Goal: Communication & Community: Answer question/provide support

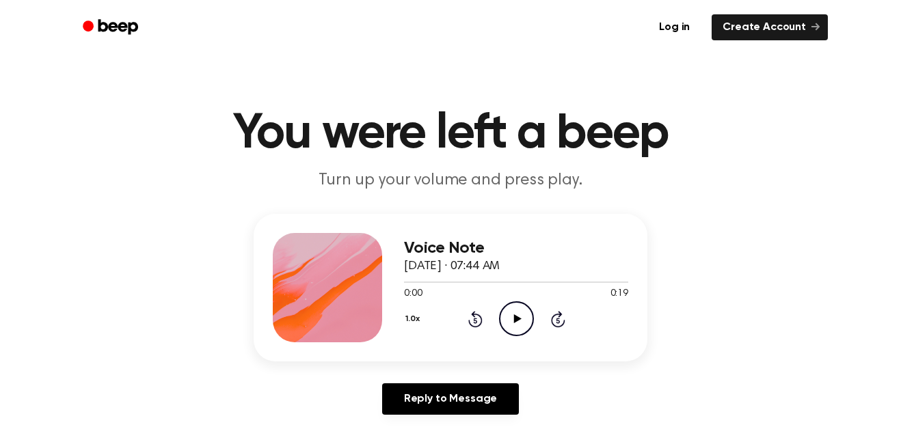
click at [497, 314] on div "1.0x Rewind 5 seconds Play Audio Skip 5 seconds" at bounding box center [516, 318] width 224 height 35
click at [515, 316] on icon at bounding box center [517, 318] width 8 height 9
click at [515, 316] on icon "Pause Audio" at bounding box center [516, 318] width 35 height 35
click at [457, 317] on div "1.0x Rewind 5 seconds Play Audio Skip 5 seconds" at bounding box center [516, 318] width 224 height 35
click at [474, 321] on icon "Rewind 5 seconds" at bounding box center [475, 319] width 15 height 18
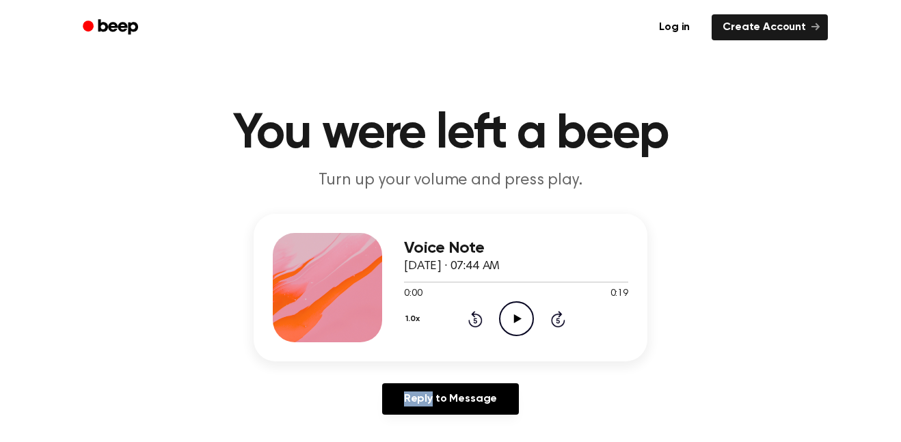
click at [474, 321] on icon "Rewind 5 seconds" at bounding box center [475, 319] width 15 height 18
click at [524, 323] on icon "Play Audio" at bounding box center [516, 318] width 35 height 35
click at [474, 318] on icon at bounding box center [474, 320] width 3 height 5
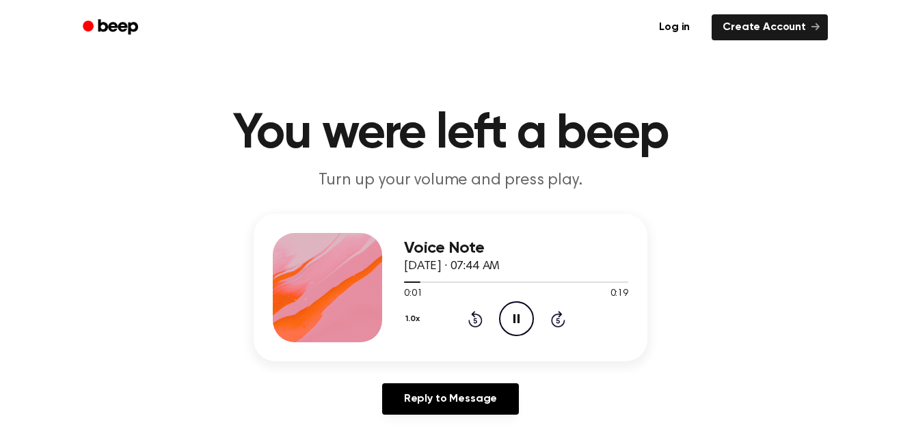
click at [476, 317] on icon "Rewind 5 seconds" at bounding box center [475, 319] width 15 height 18
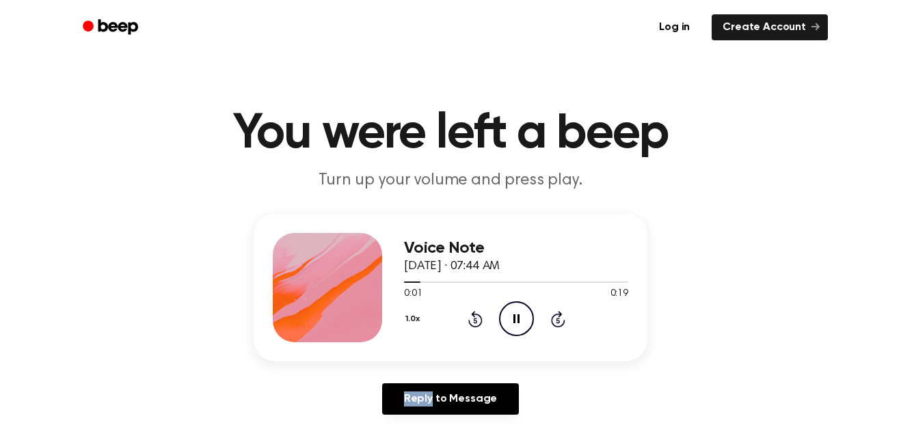
click at [476, 317] on icon "Rewind 5 seconds" at bounding box center [475, 319] width 15 height 18
click at [504, 322] on icon "Pause Audio" at bounding box center [516, 318] width 35 height 35
click at [474, 316] on icon at bounding box center [475, 319] width 14 height 16
click at [521, 320] on icon "Play Audio" at bounding box center [516, 318] width 35 height 35
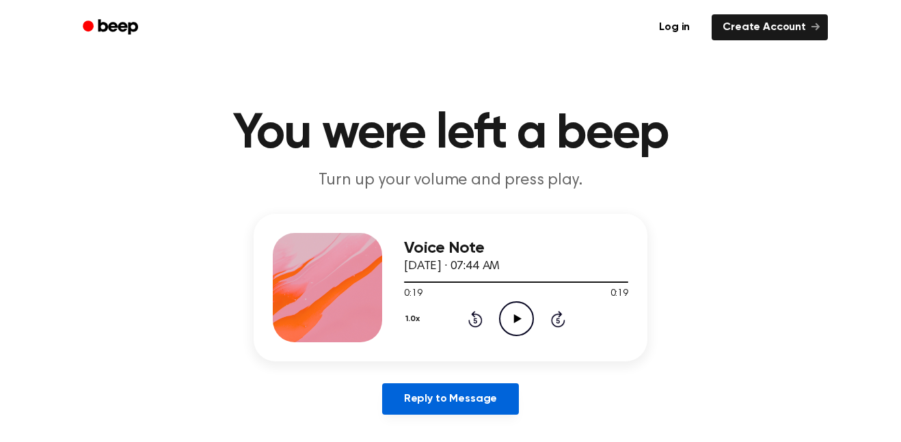
click at [459, 388] on link "Reply to Message" at bounding box center [450, 398] width 137 height 31
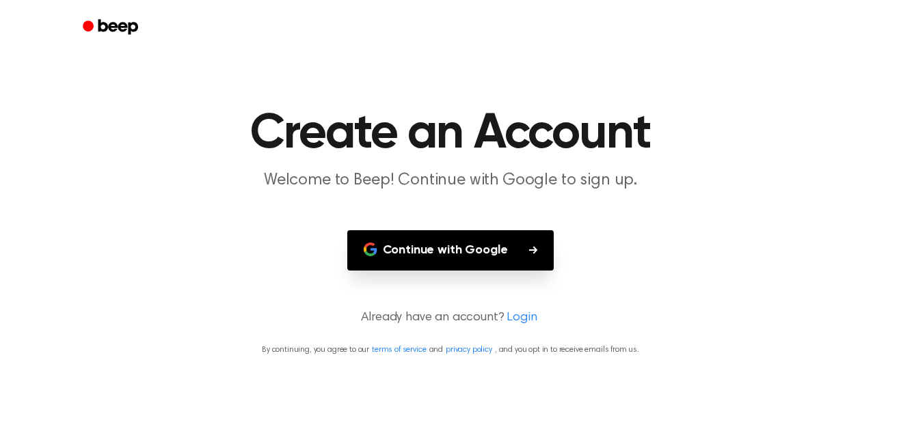
click at [503, 245] on button "Continue with Google" at bounding box center [450, 250] width 207 height 40
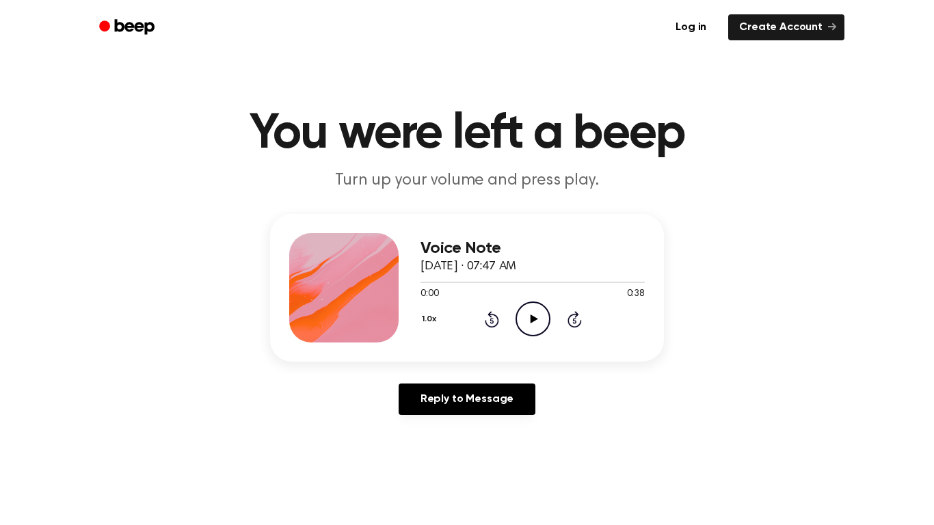
click at [522, 325] on icon "Play Audio" at bounding box center [532, 318] width 35 height 35
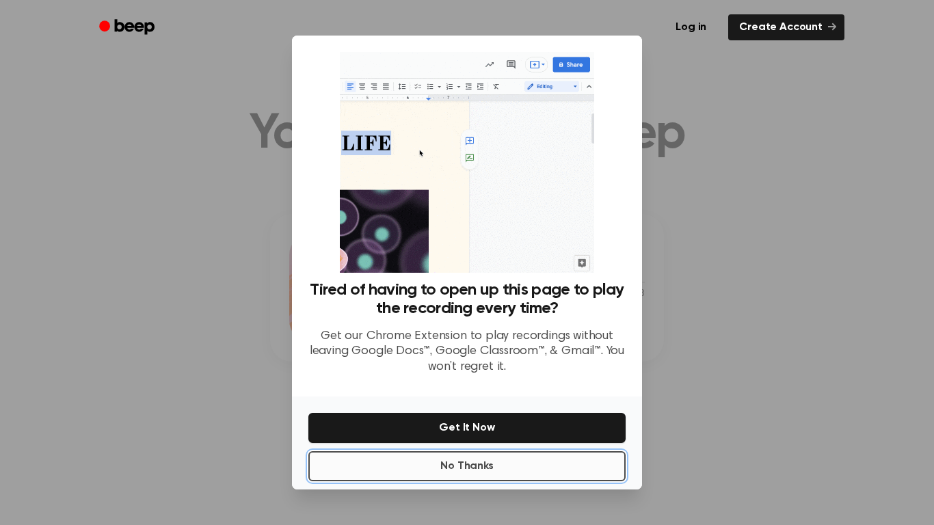
click at [487, 472] on button "No Thanks" at bounding box center [466, 466] width 317 height 30
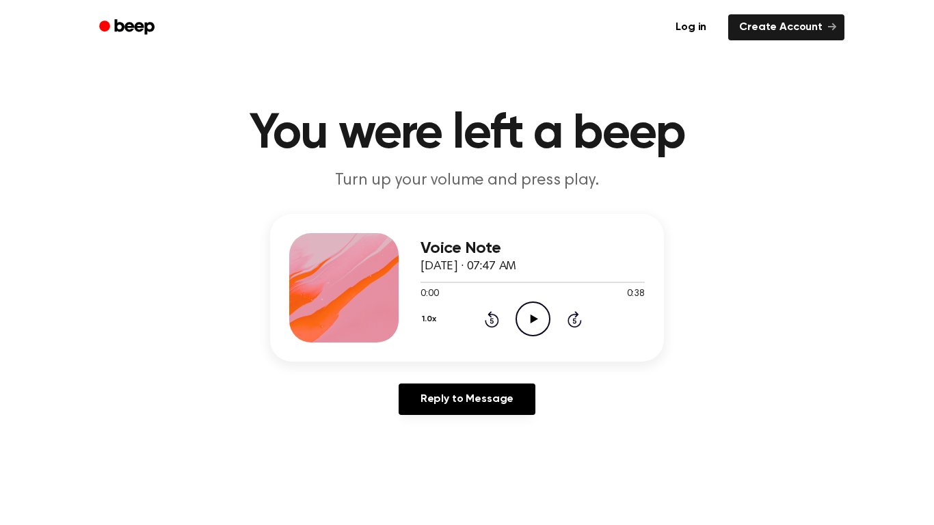
click at [528, 328] on icon "Play Audio" at bounding box center [532, 318] width 35 height 35
click at [528, 328] on icon "Pause Audio" at bounding box center [532, 318] width 35 height 35
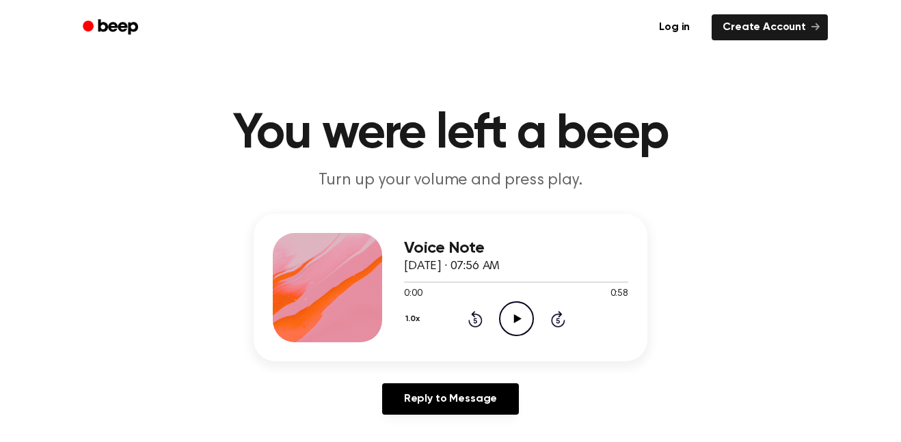
click at [511, 335] on circle at bounding box center [516, 318] width 33 height 33
